Goal: Information Seeking & Learning: Learn about a topic

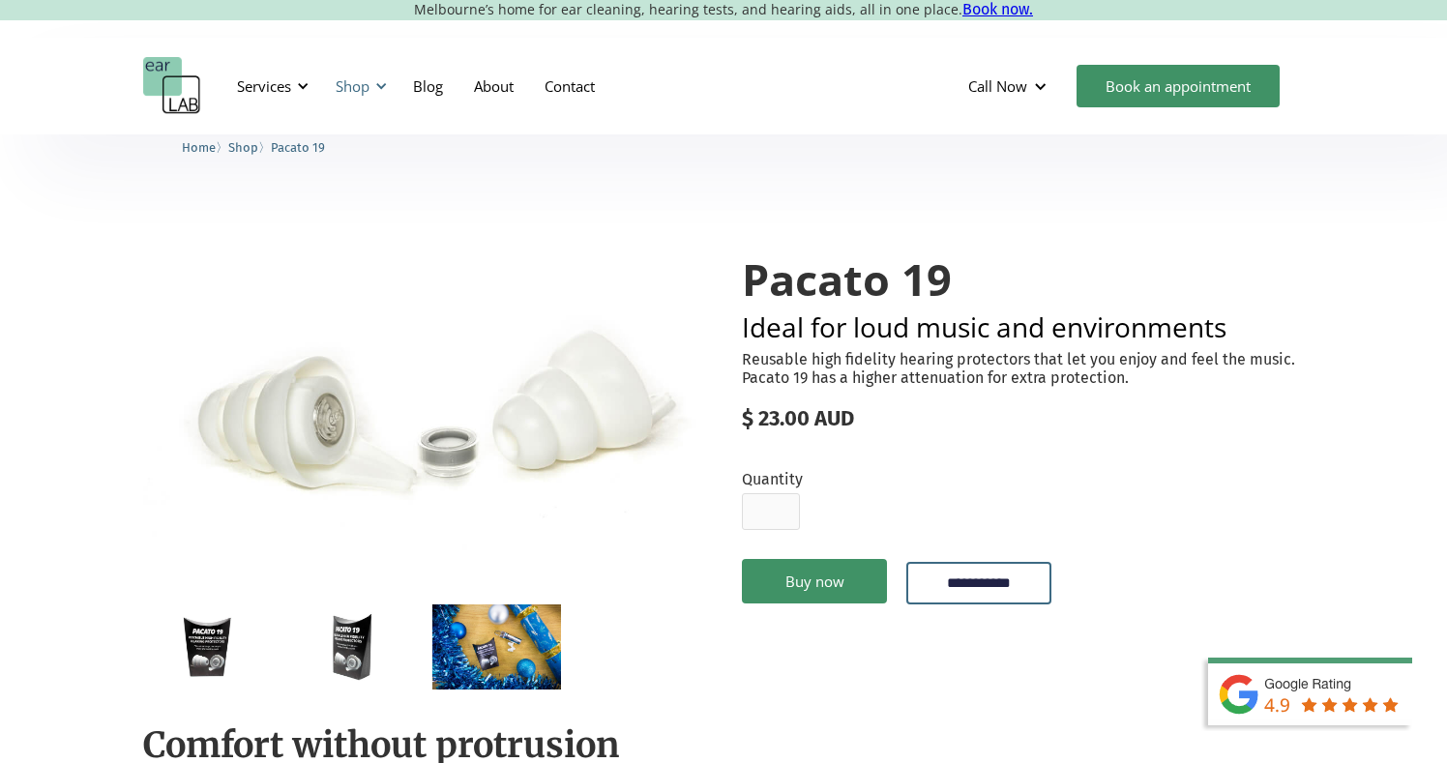
click at [359, 81] on div "Shop" at bounding box center [353, 85] width 34 height 19
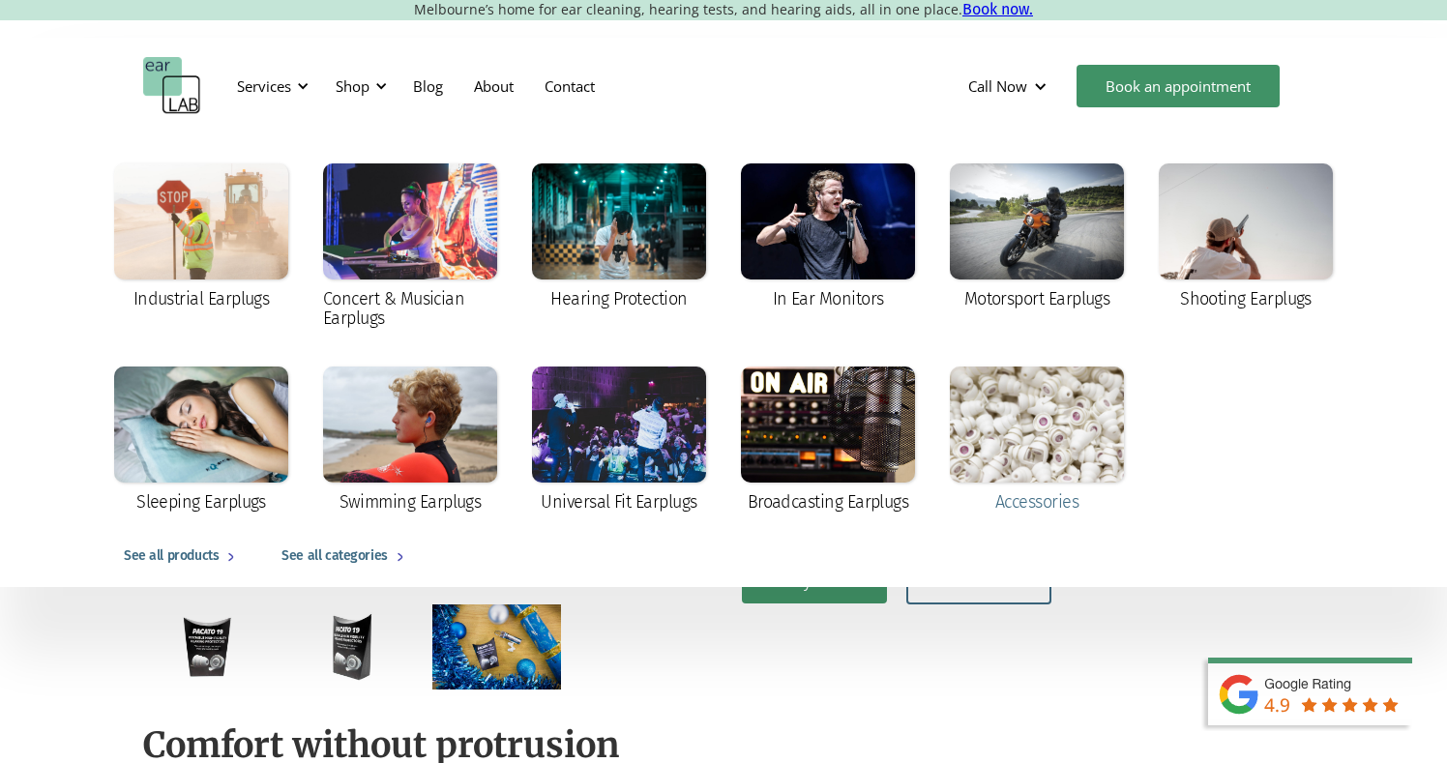
click at [1073, 427] on div at bounding box center [1037, 425] width 174 height 116
click at [240, 401] on div at bounding box center [201, 425] width 174 height 116
click at [426, 409] on div at bounding box center [410, 425] width 174 height 116
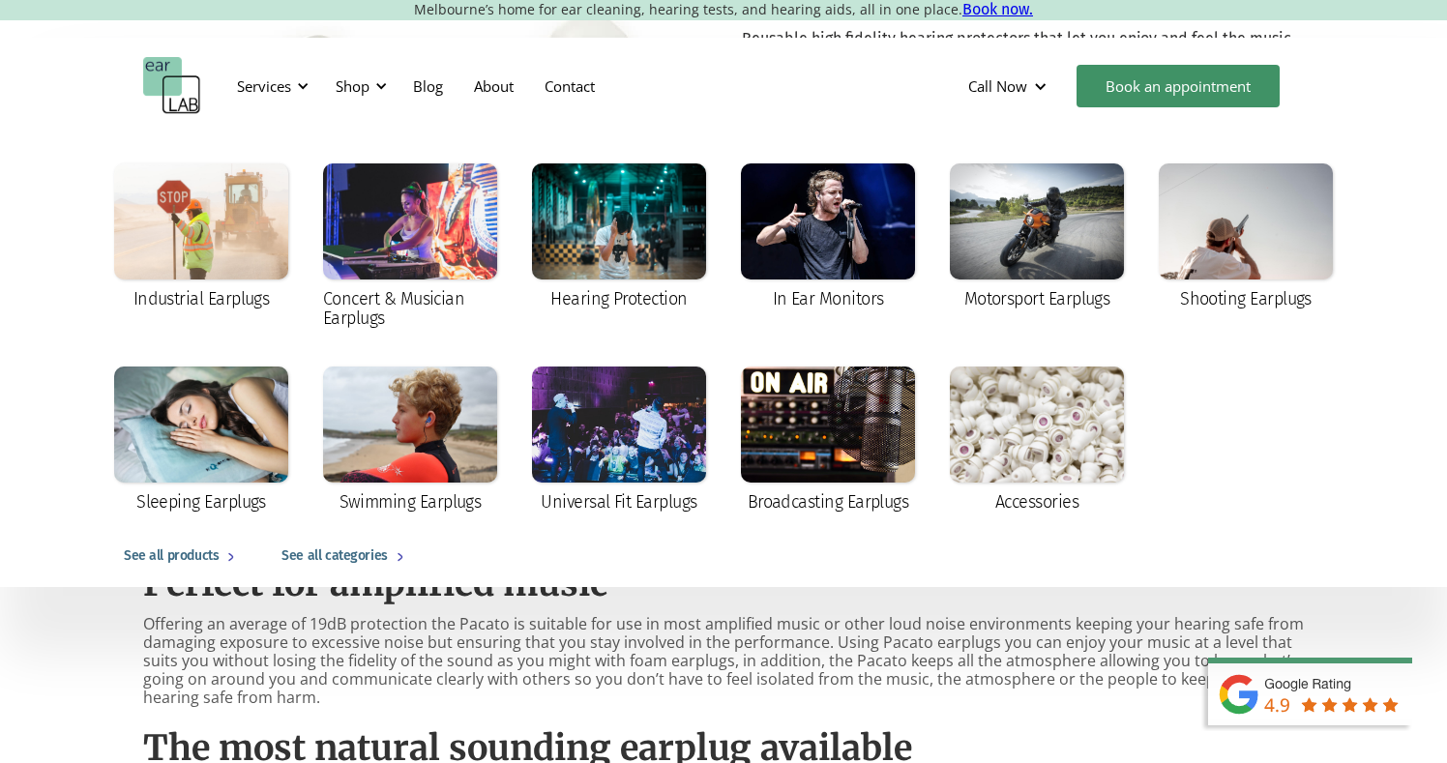
scroll to position [576, 0]
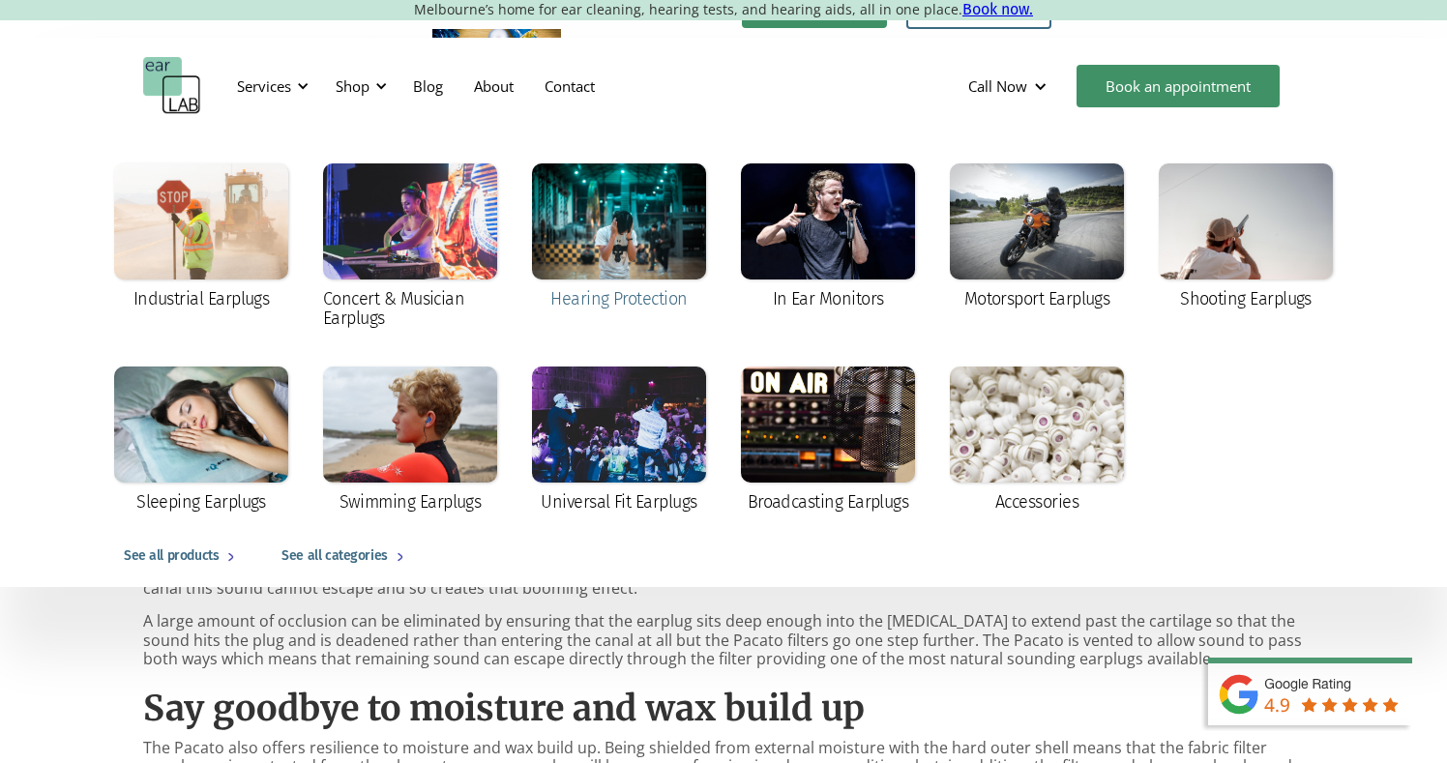
click at [598, 228] on div at bounding box center [619, 222] width 174 height 116
click at [829, 412] on div at bounding box center [828, 425] width 174 height 116
click at [448, 251] on div at bounding box center [410, 222] width 174 height 116
click at [602, 445] on div at bounding box center [619, 425] width 174 height 116
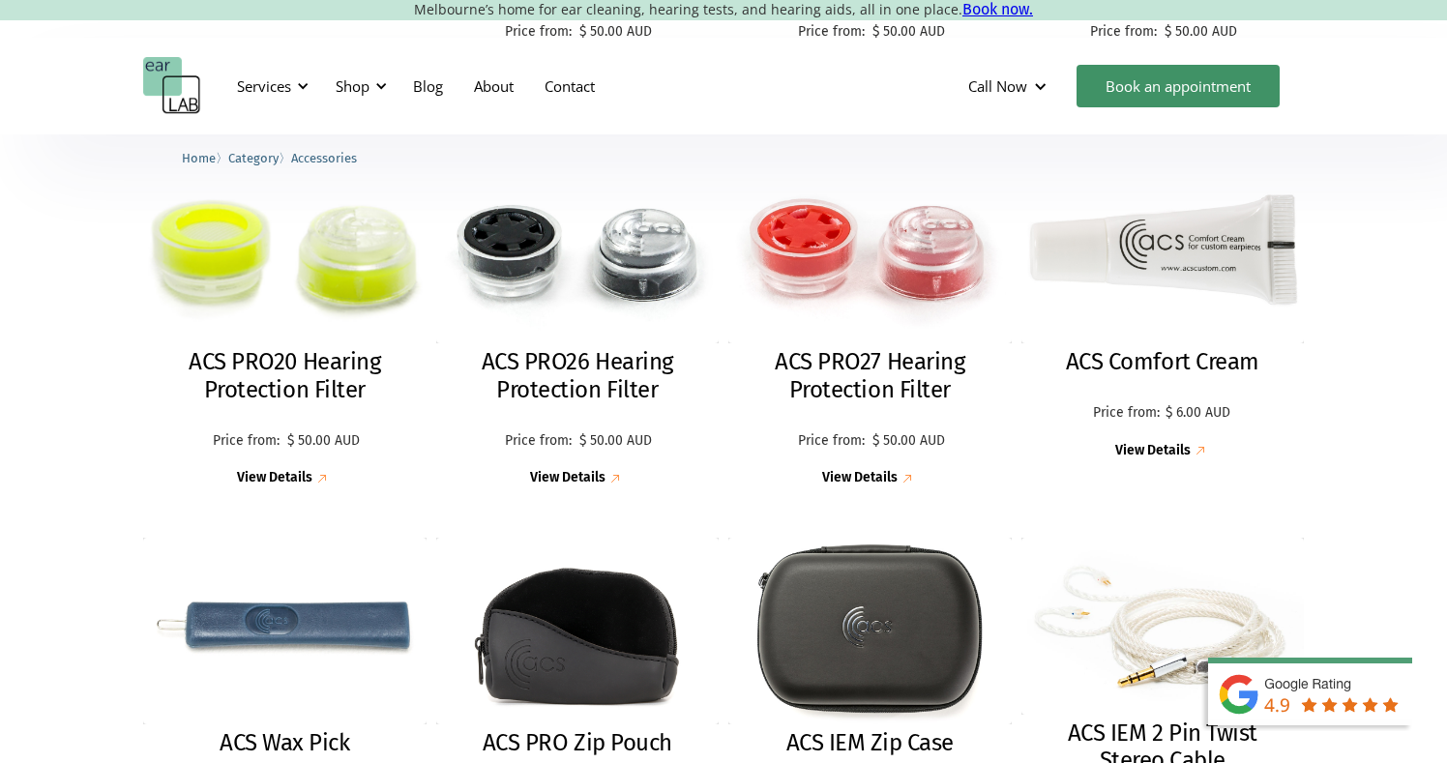
scroll to position [522, 0]
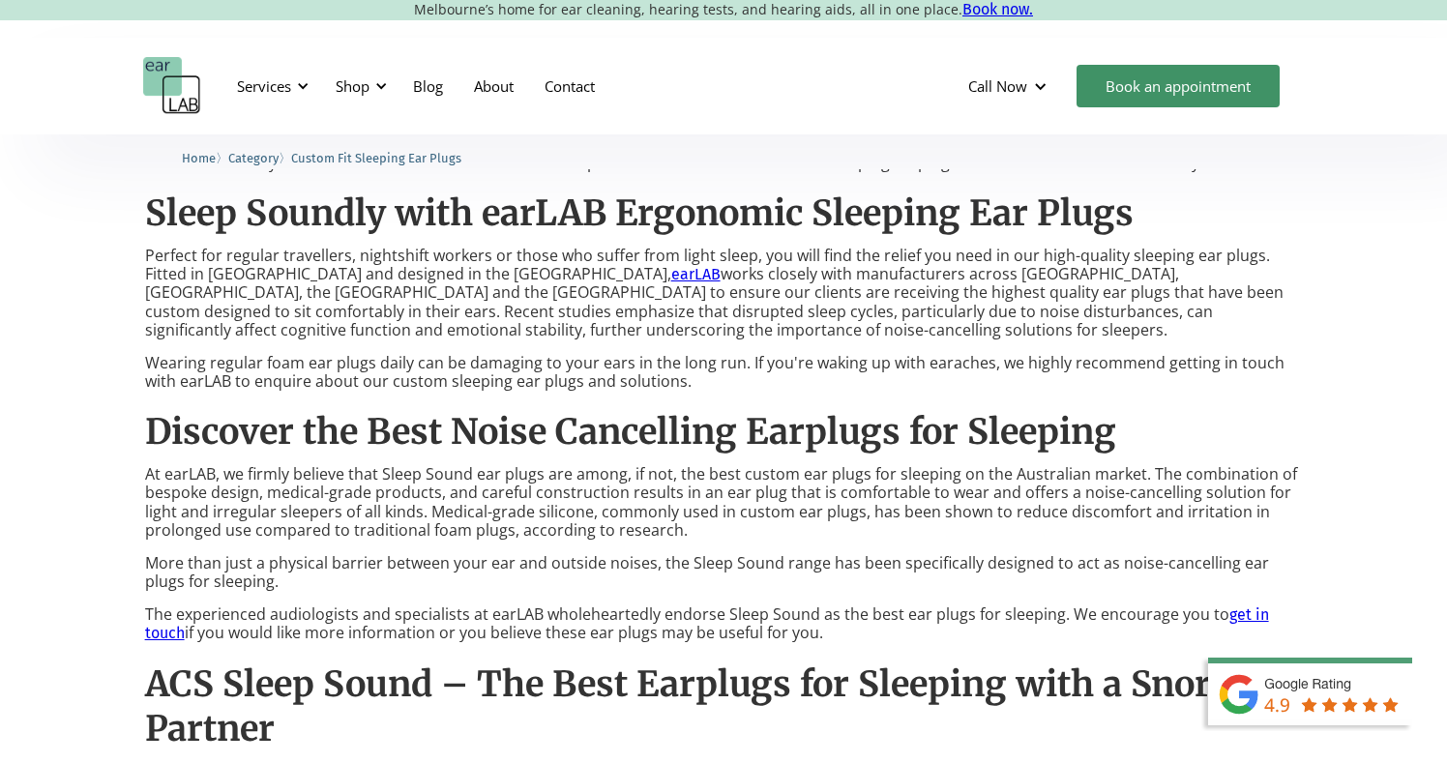
scroll to position [1072, 0]
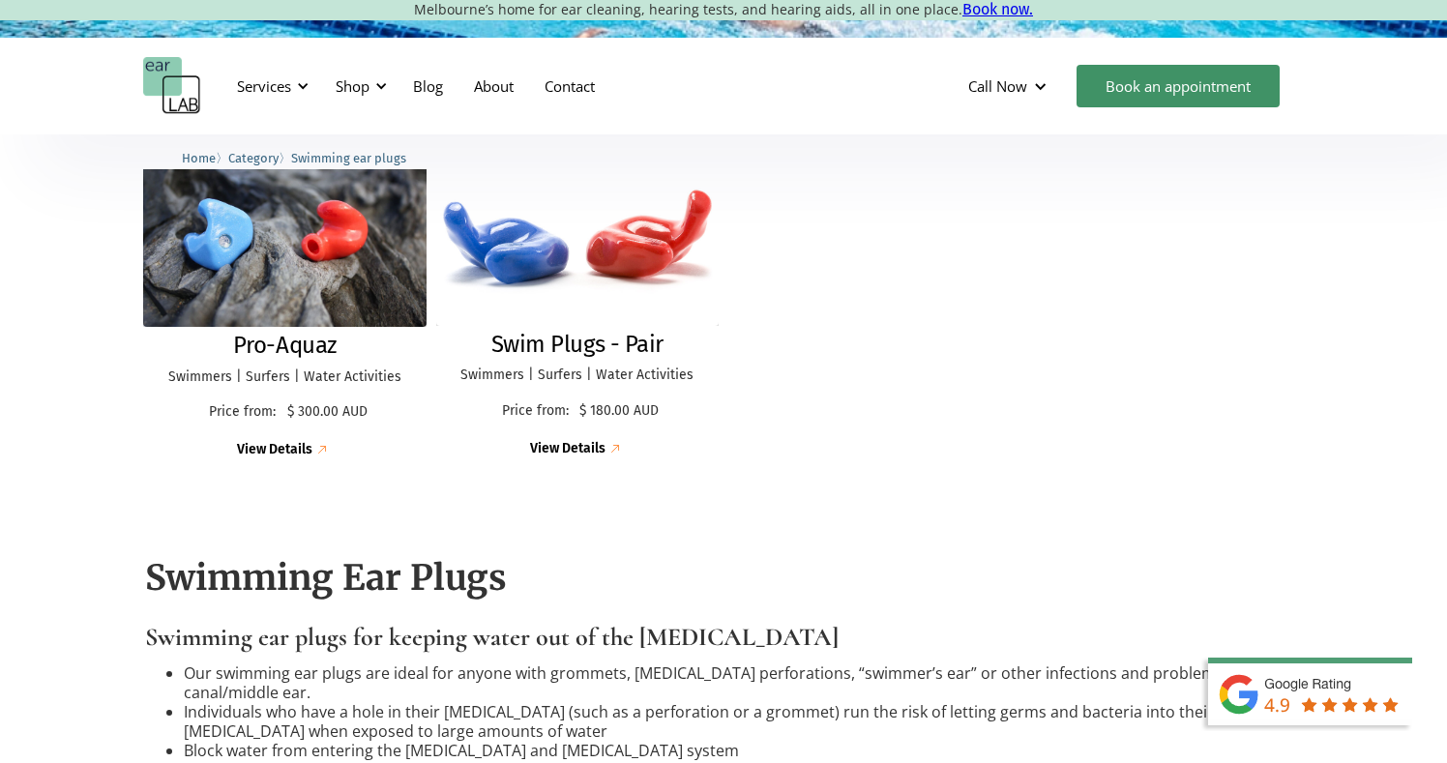
scroll to position [550, 0]
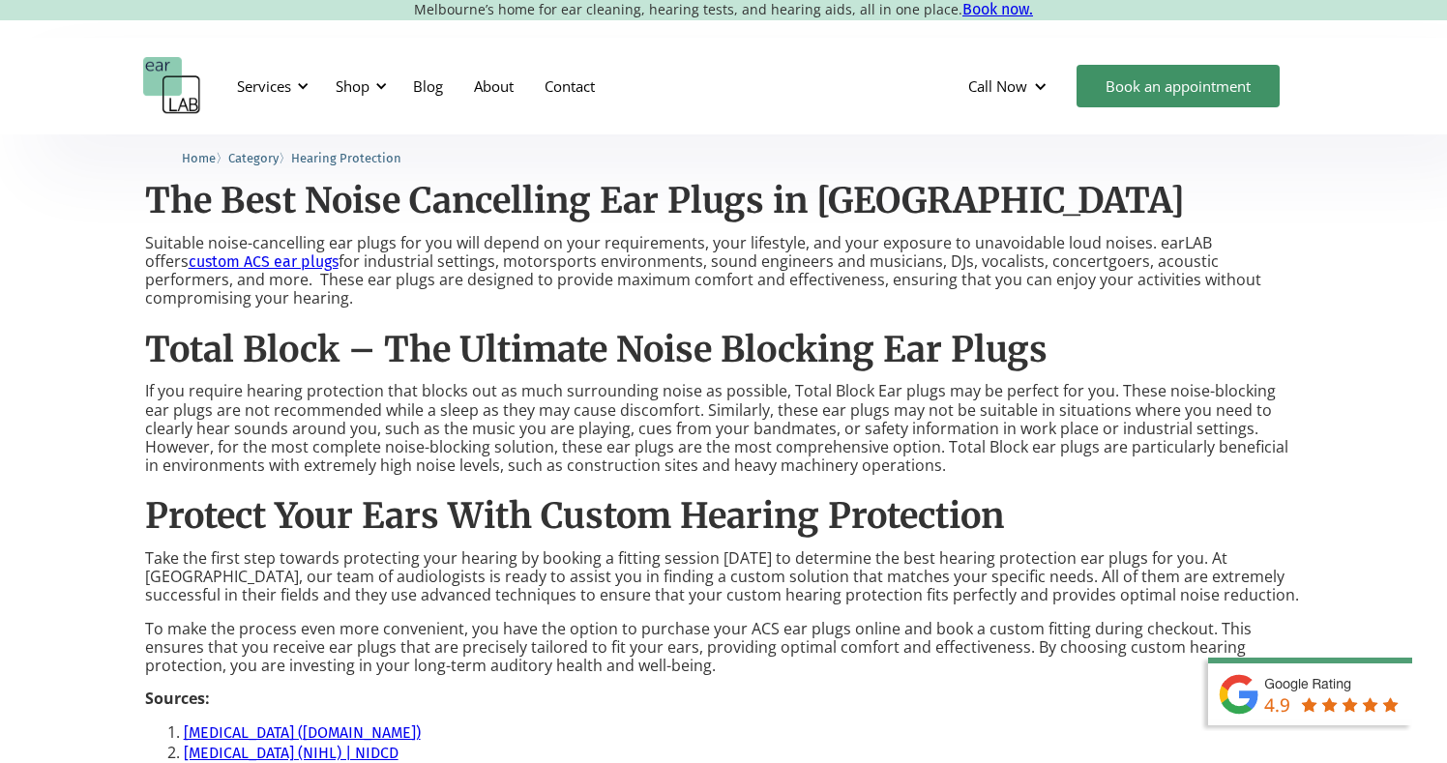
scroll to position [1499, 0]
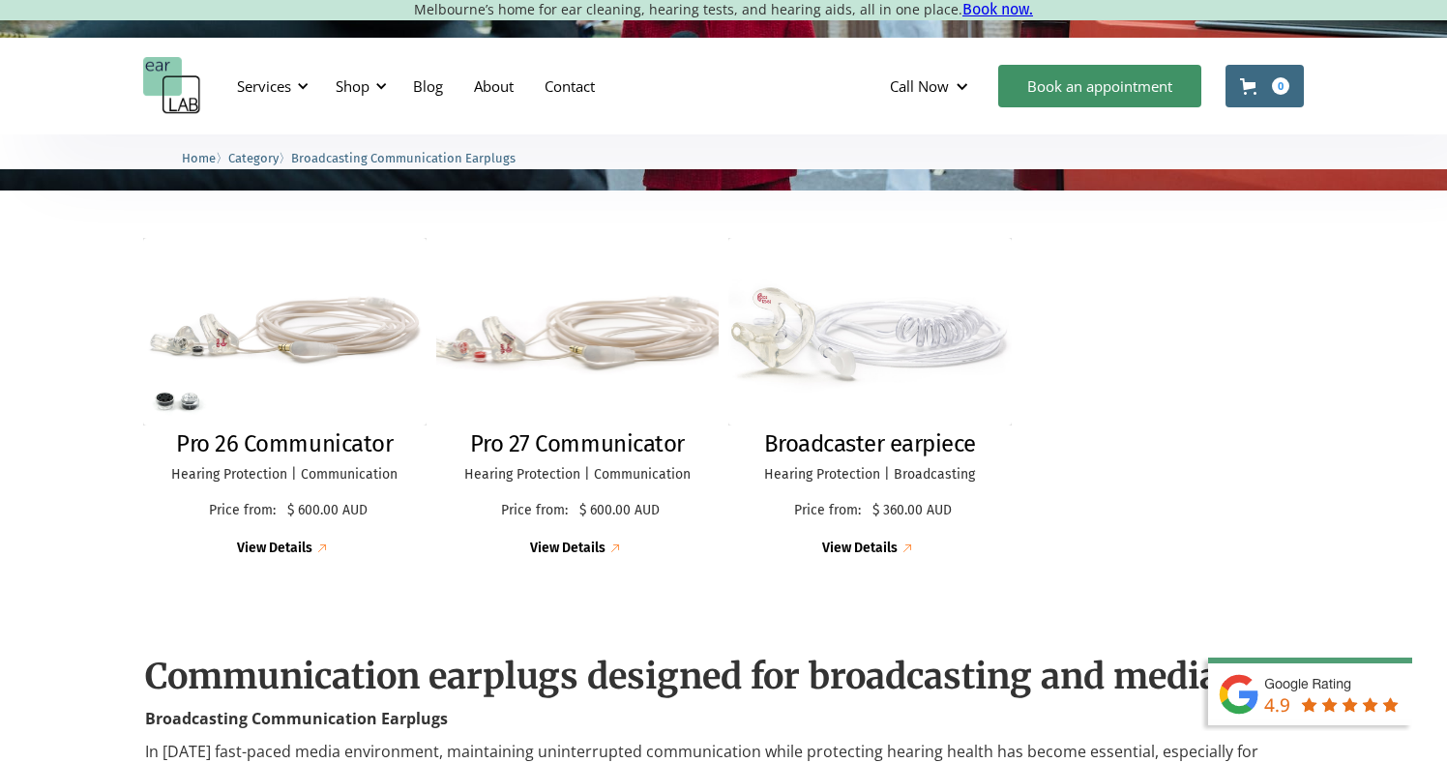
scroll to position [472, 0]
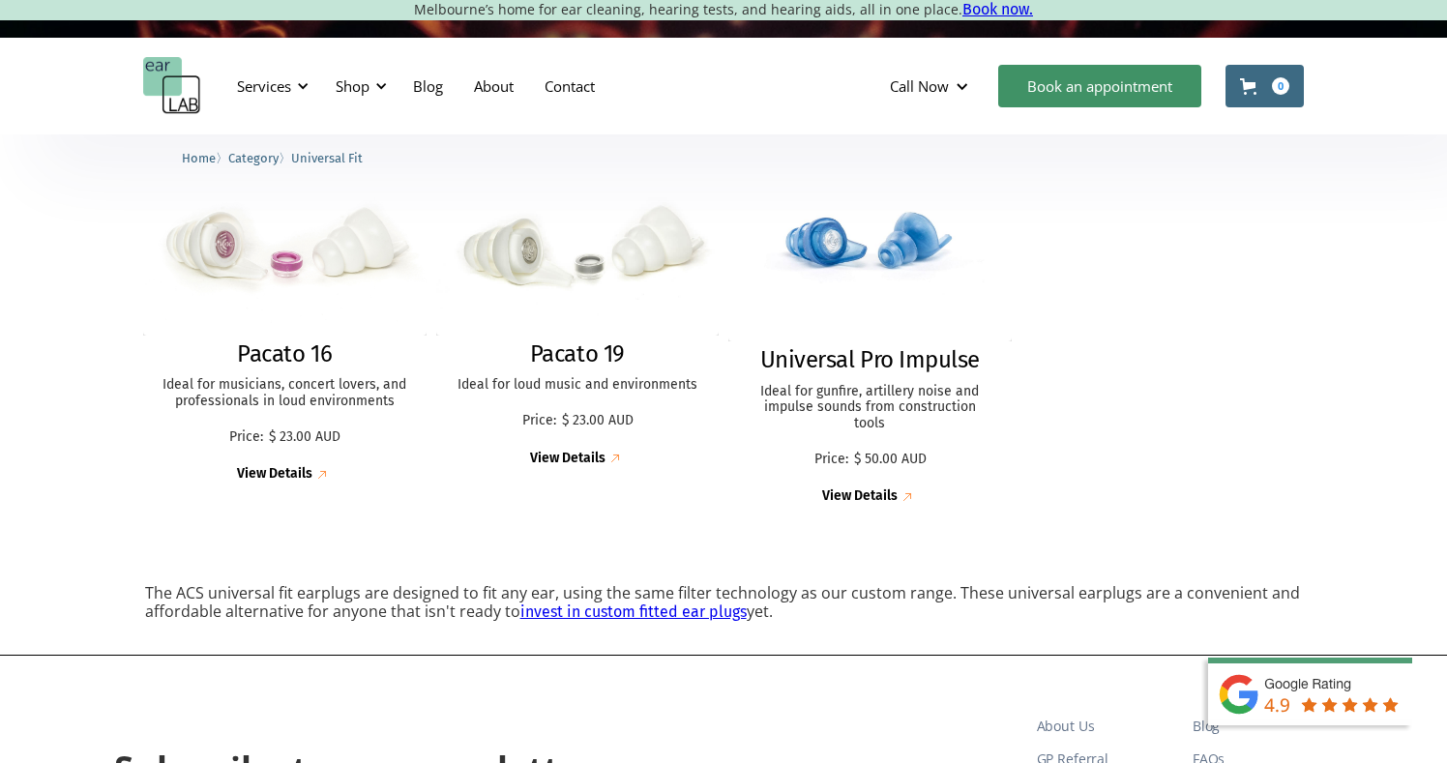
scroll to position [539, 0]
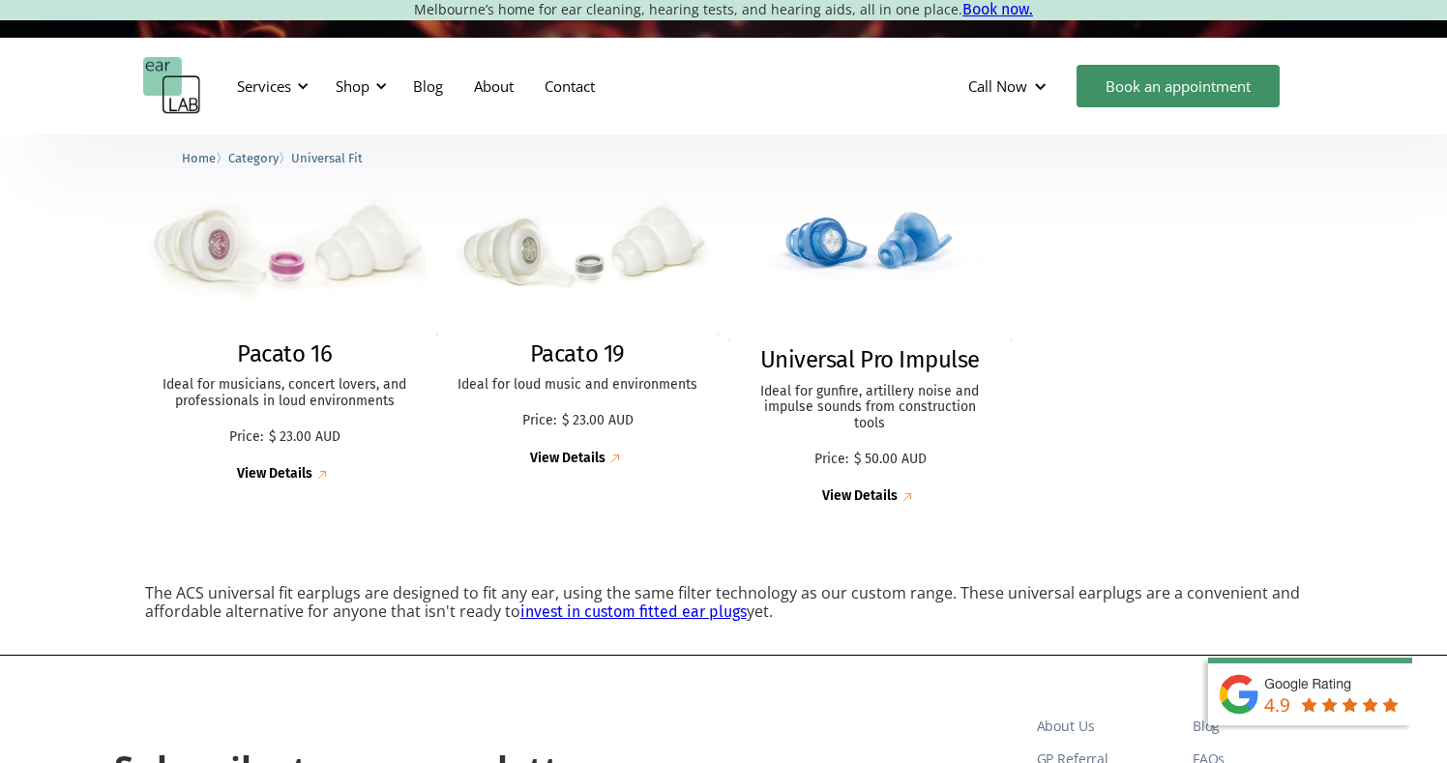
click at [352, 397] on p "Ideal for musicians, concert lovers, and professionals in loud environments" at bounding box center [285, 393] width 245 height 33
